Goal: Information Seeking & Learning: Learn about a topic

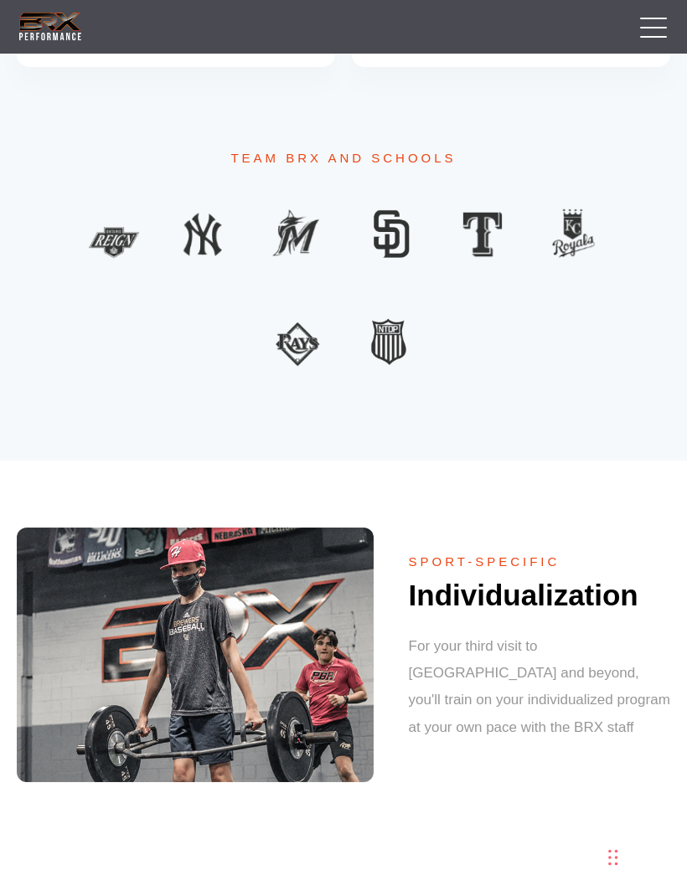
scroll to position [1272, 0]
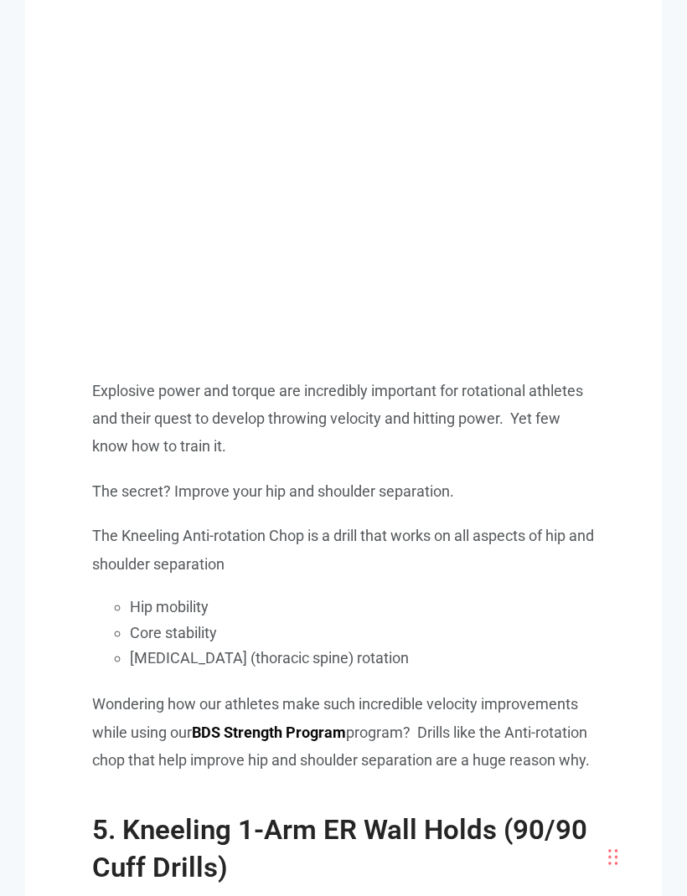
scroll to position [4851, 0]
